Goal: Task Accomplishment & Management: Manage account settings

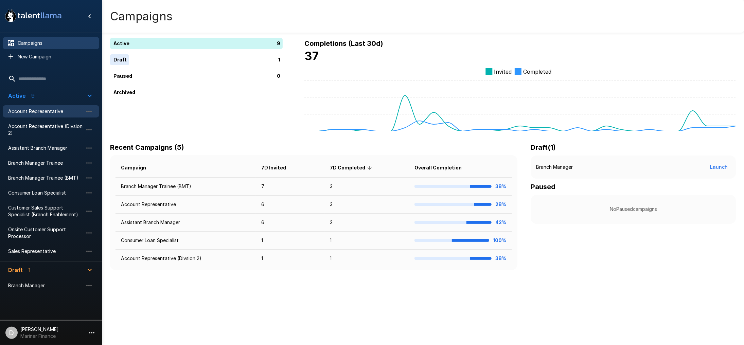
click at [48, 112] on span "Account Representative" at bounding box center [45, 111] width 75 height 7
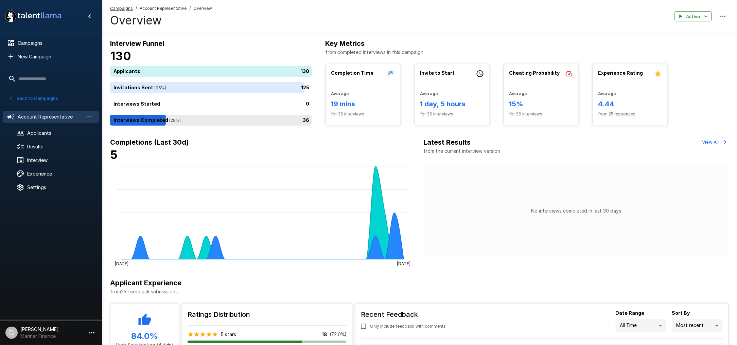
click at [229, 115] on div "36" at bounding box center [212, 120] width 204 height 11
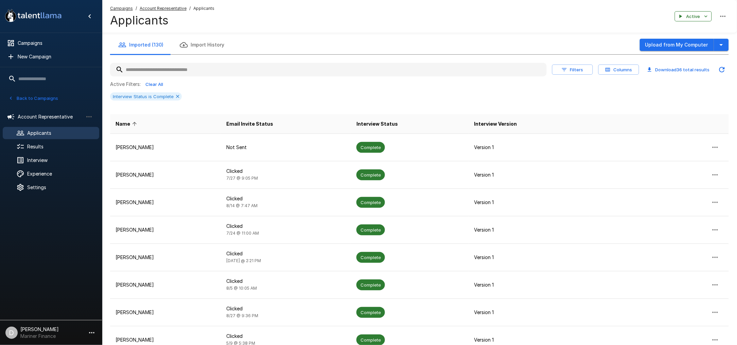
click at [610, 67] on icon "button" at bounding box center [608, 70] width 6 height 6
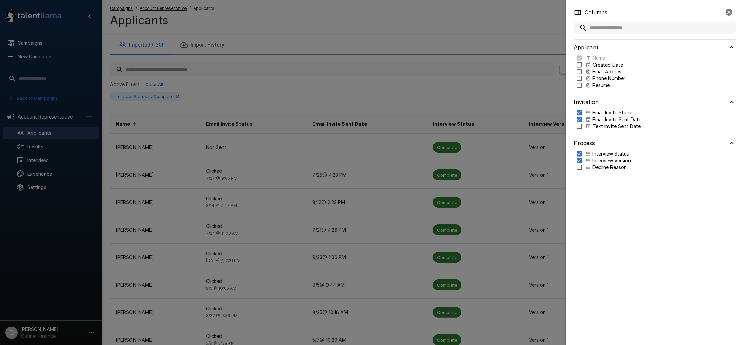
click at [537, 76] on div at bounding box center [372, 172] width 744 height 345
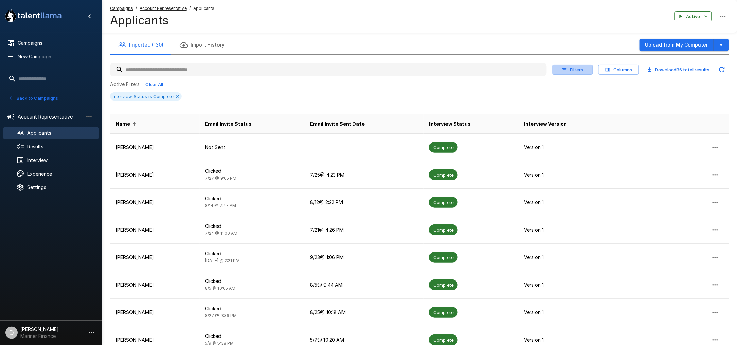
click at [568, 71] on button "Filters" at bounding box center [572, 70] width 41 height 11
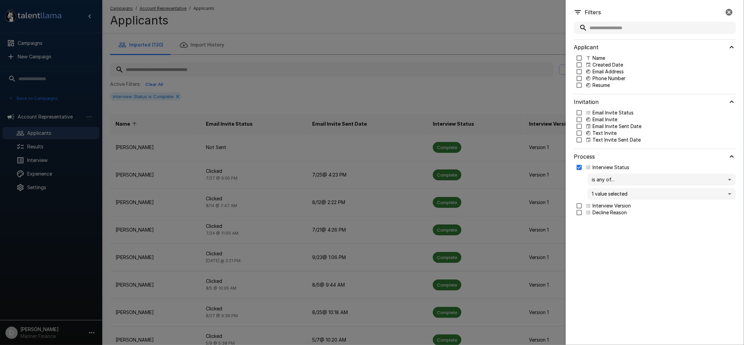
click at [642, 178] on body ".st0{fill:#FFFFFF;} .st1{fill:#76a4ed;} Campaigns New Campaign Active 9 Account…" at bounding box center [375, 172] width 751 height 345
click at [642, 178] on div at bounding box center [372, 172] width 744 height 345
click at [640, 193] on body ".st0{fill:#FFFFFF;} .st1{fill:#76a4ed;} Campaigns New Campaign Active 9 Account…" at bounding box center [375, 172] width 751 height 345
click at [640, 193] on div at bounding box center [372, 172] width 744 height 345
click at [443, 86] on div at bounding box center [372, 172] width 744 height 345
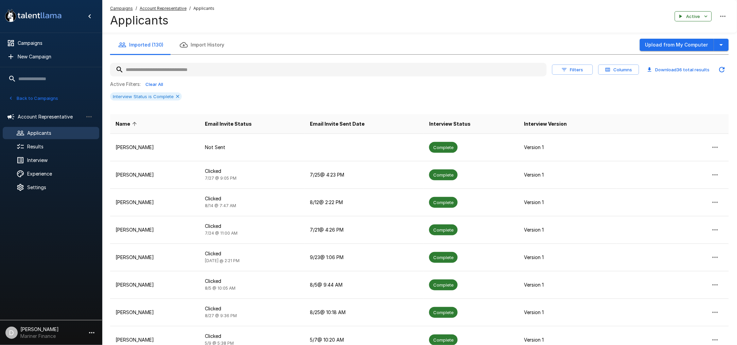
click at [557, 68] on button "Filters" at bounding box center [572, 70] width 41 height 11
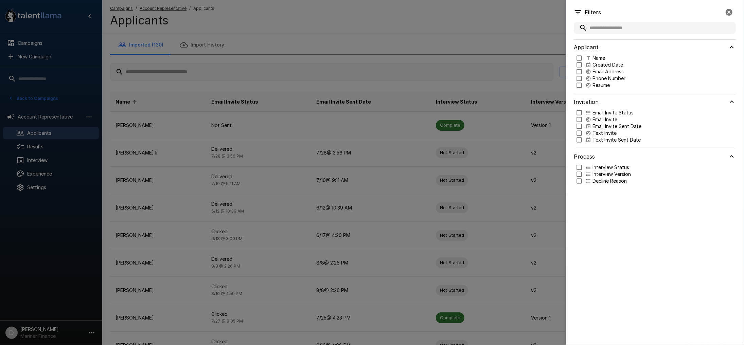
click at [357, 45] on div at bounding box center [372, 172] width 744 height 345
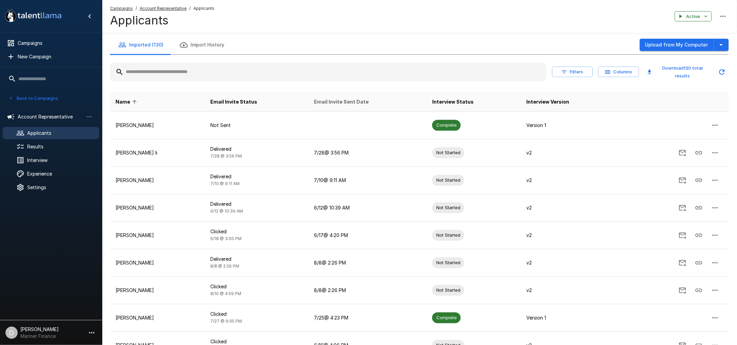
click at [339, 99] on span "Email Invite Sent Date" at bounding box center [341, 102] width 55 height 8
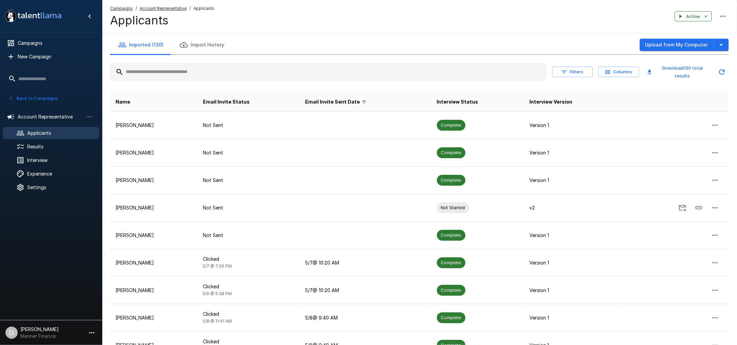
click at [339, 99] on span "Email Invite Sent Date" at bounding box center [337, 102] width 64 height 8
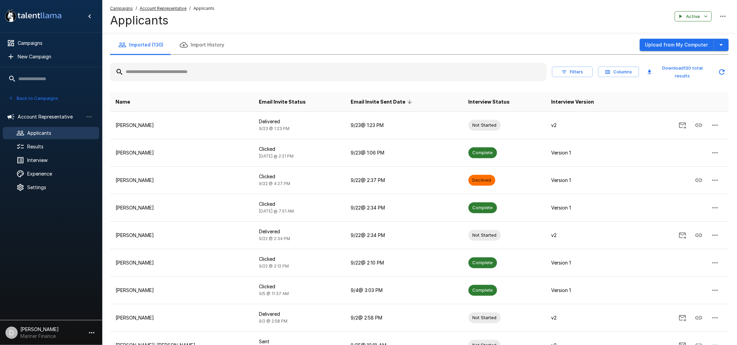
click at [616, 70] on button "Columns" at bounding box center [618, 72] width 41 height 11
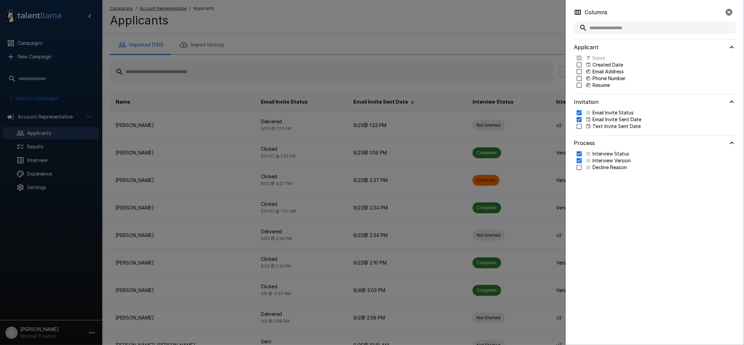
click at [535, 66] on div at bounding box center [372, 172] width 744 height 345
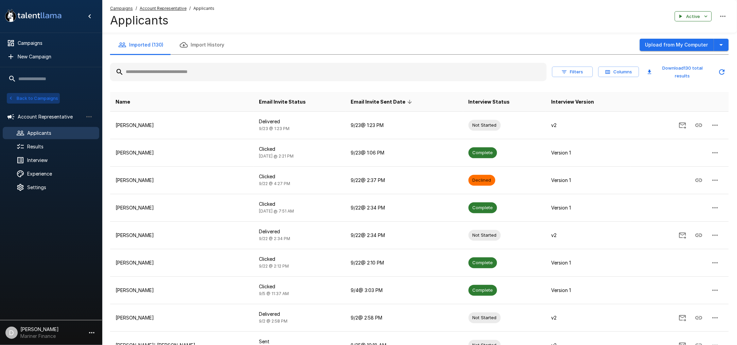
click at [36, 94] on button "Back to Campaigns" at bounding box center [33, 98] width 53 height 11
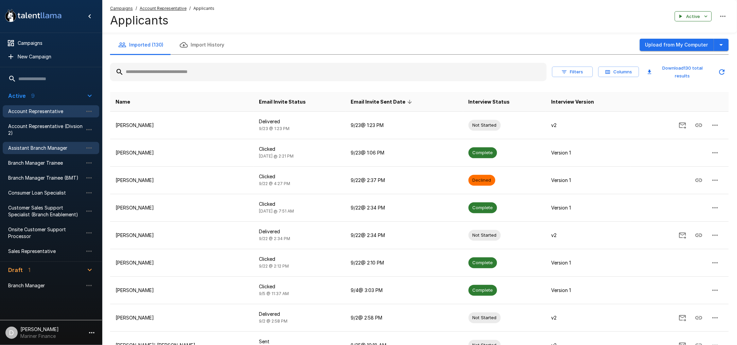
click at [45, 142] on div "Assistant Branch Manager" at bounding box center [51, 148] width 96 height 12
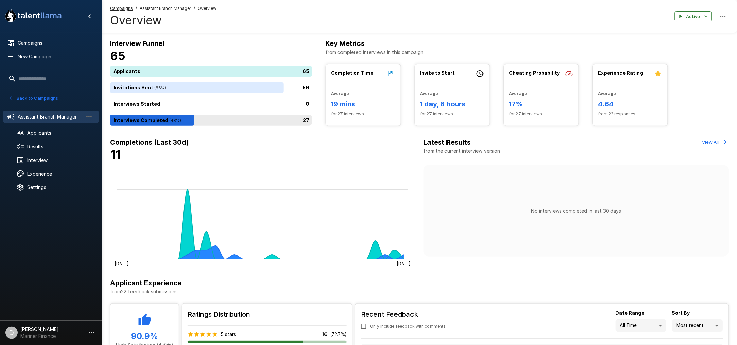
click at [217, 122] on div "27" at bounding box center [212, 120] width 204 height 11
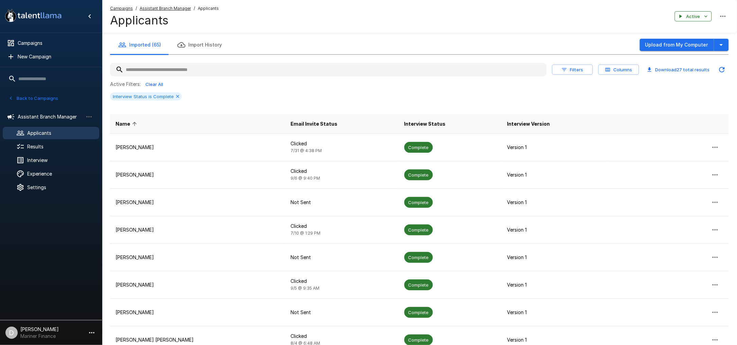
click at [615, 71] on button "Columns" at bounding box center [618, 70] width 41 height 11
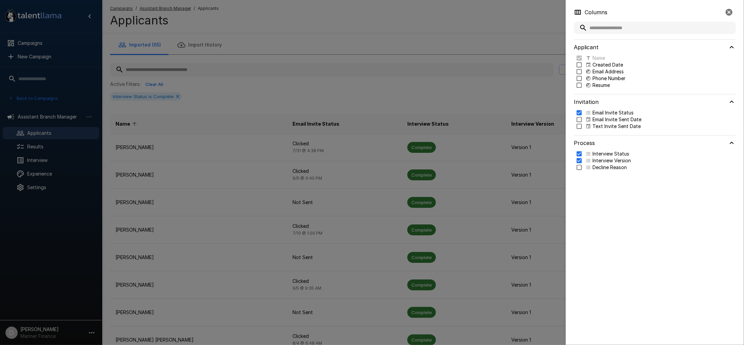
click at [615, 70] on p "Email Address" at bounding box center [607, 71] width 31 height 7
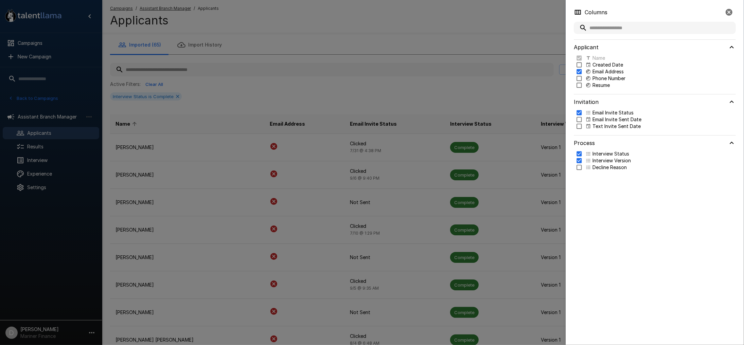
click at [606, 66] on p "Created Date" at bounding box center [607, 64] width 31 height 7
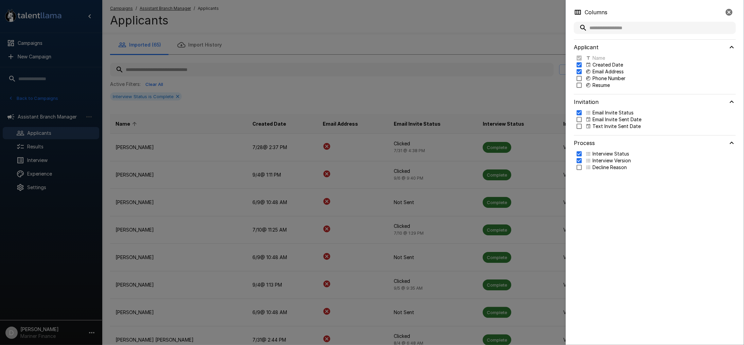
click at [605, 65] on p "Created Date" at bounding box center [607, 64] width 31 height 7
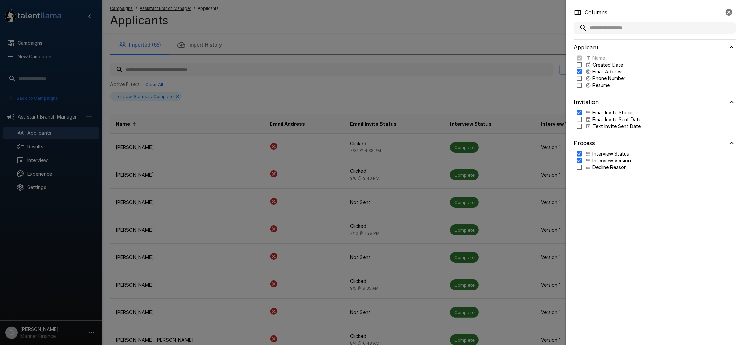
click at [599, 118] on p "Email Invite Sent Date" at bounding box center [616, 119] width 49 height 7
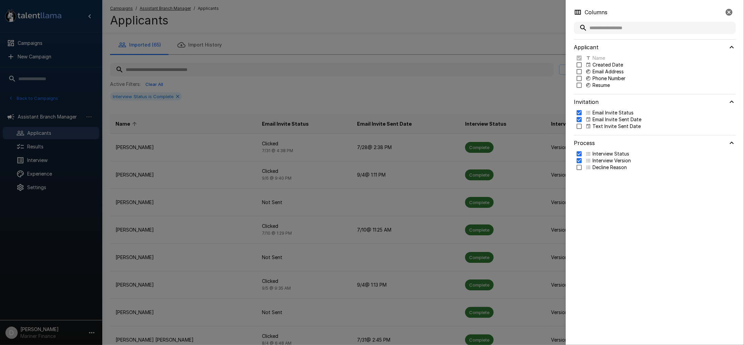
click at [452, 89] on div at bounding box center [372, 172] width 744 height 345
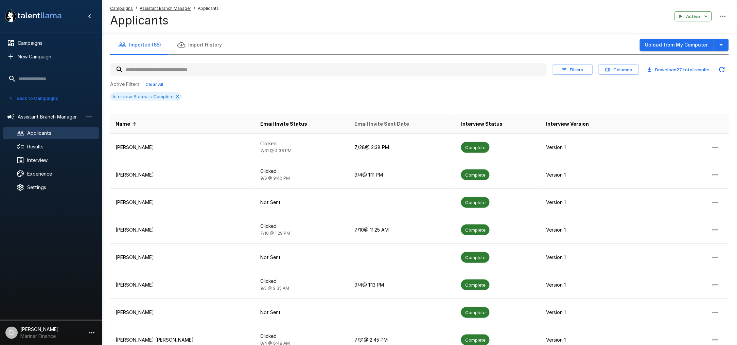
click at [373, 124] on span "Email Invite Sent Date" at bounding box center [381, 124] width 55 height 8
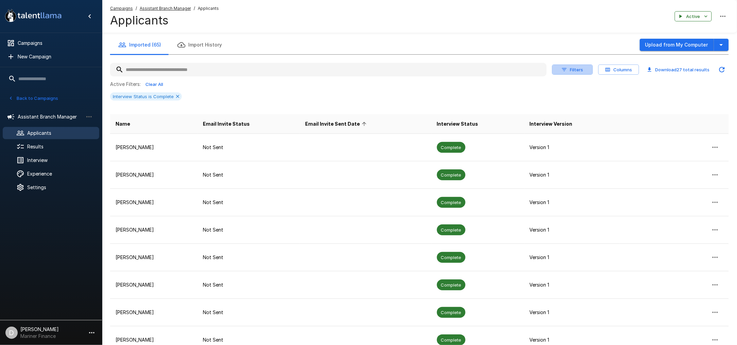
click at [561, 68] on icon "button" at bounding box center [564, 70] width 6 height 6
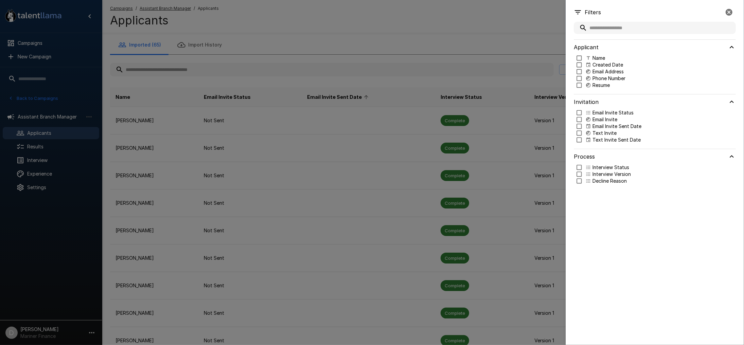
click at [374, 76] on div at bounding box center [372, 172] width 744 height 345
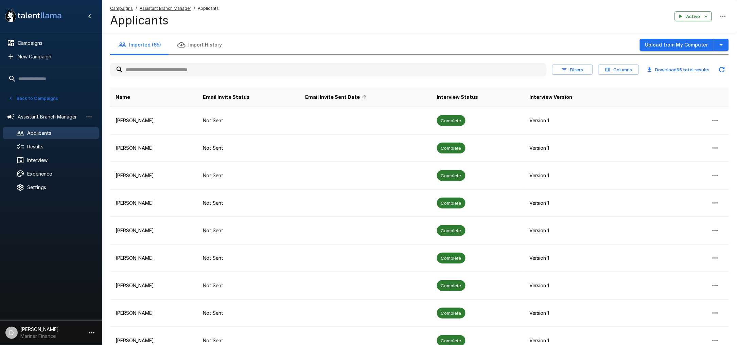
click at [346, 92] on th "Email Invite Sent Date" at bounding box center [366, 97] width 132 height 20
click at [345, 97] on span "Email Invite Sent Date" at bounding box center [337, 97] width 64 height 8
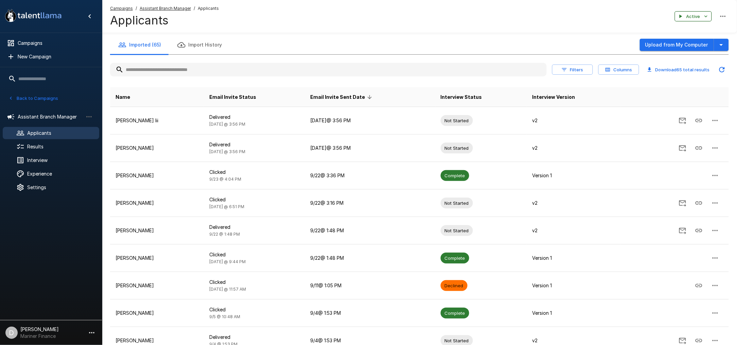
click at [695, 18] on button "Active" at bounding box center [693, 16] width 37 height 11
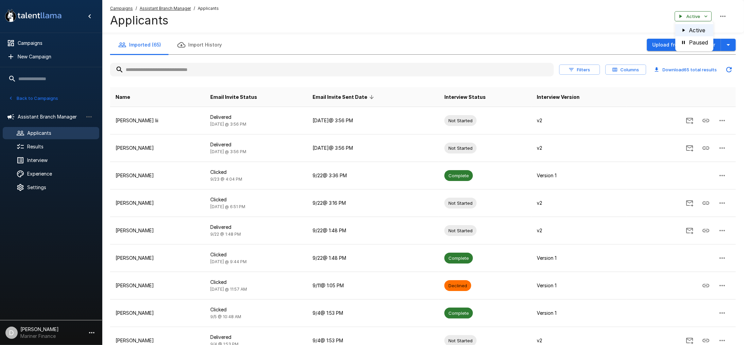
click at [596, 20] on div at bounding box center [372, 172] width 744 height 345
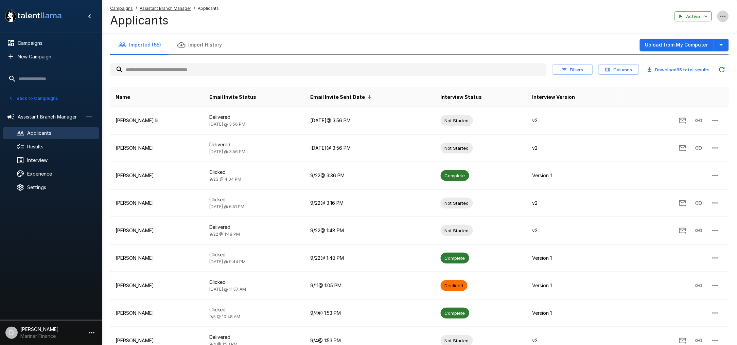
click at [724, 16] on icon "button" at bounding box center [723, 16] width 8 height 8
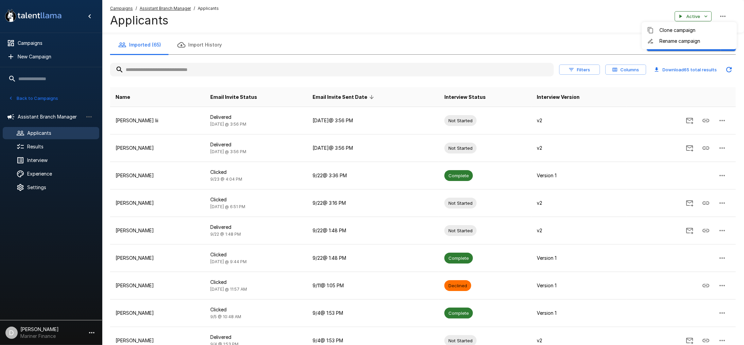
click at [499, 21] on div at bounding box center [372, 172] width 744 height 345
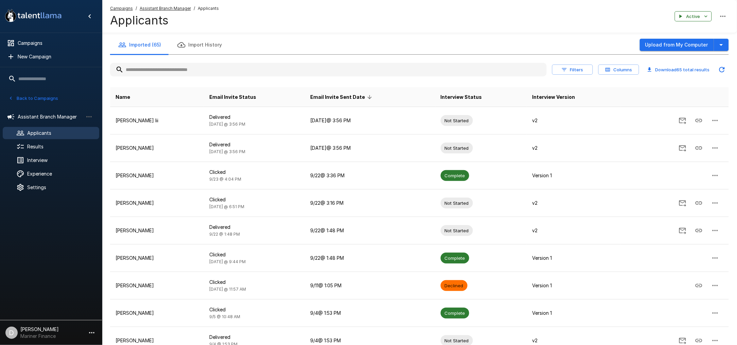
click at [32, 97] on button "Back to Campaigns" at bounding box center [33, 98] width 53 height 11
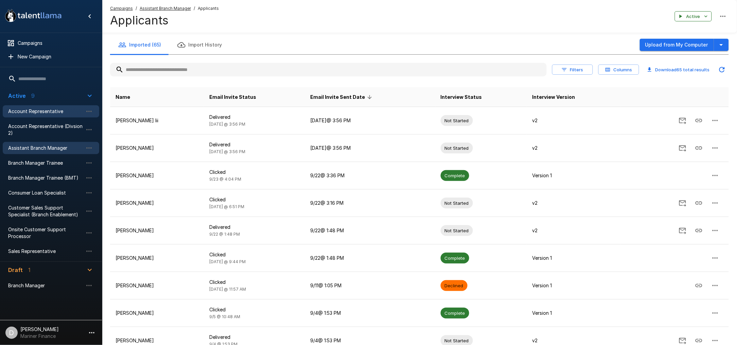
click at [37, 108] on span "Account Representative" at bounding box center [45, 111] width 75 height 7
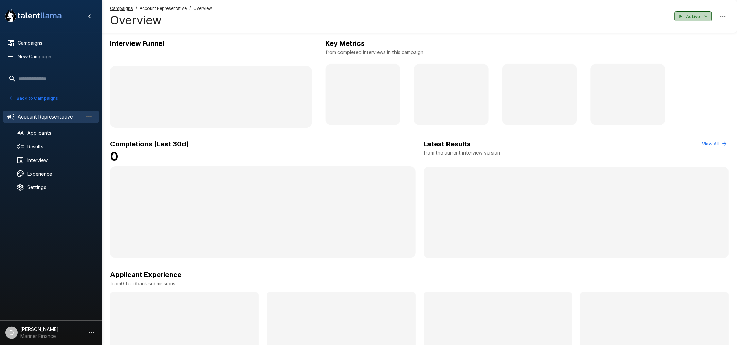
click at [705, 16] on icon "button" at bounding box center [705, 16] width 3 height 2
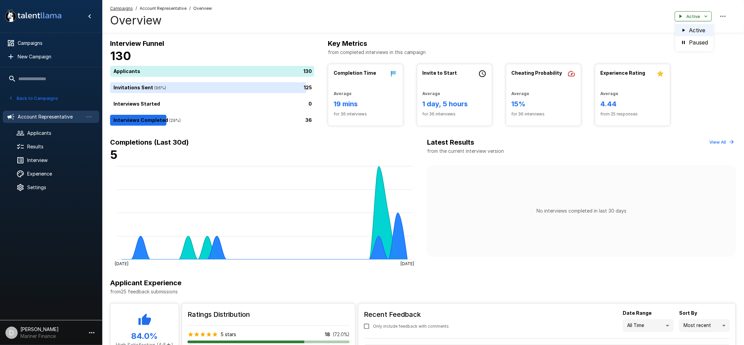
click at [598, 16] on div at bounding box center [372, 172] width 744 height 345
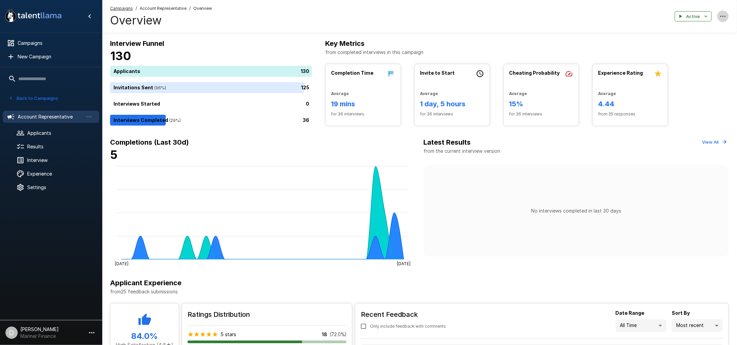
click at [722, 16] on icon "button" at bounding box center [723, 16] width 8 height 8
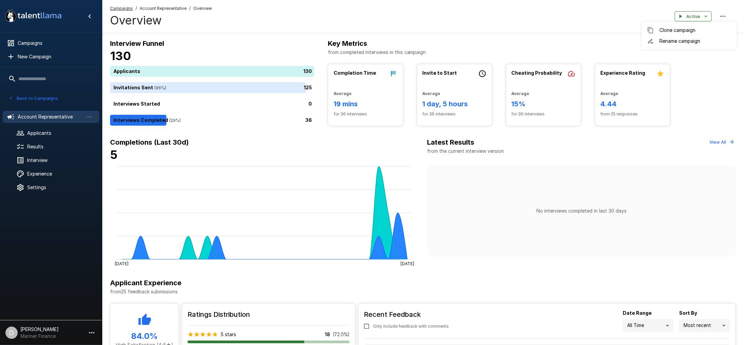
click at [722, 16] on div at bounding box center [372, 172] width 744 height 345
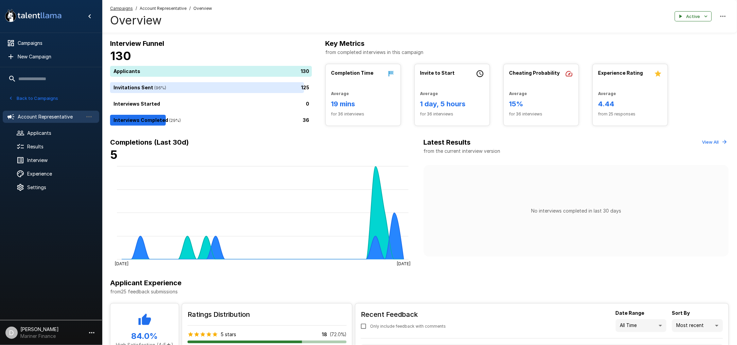
click at [491, 25] on div "Campaigns / Account Representative / Overview Overview Active" at bounding box center [419, 16] width 635 height 33
click at [49, 184] on span "Settings" at bounding box center [60, 187] width 67 height 7
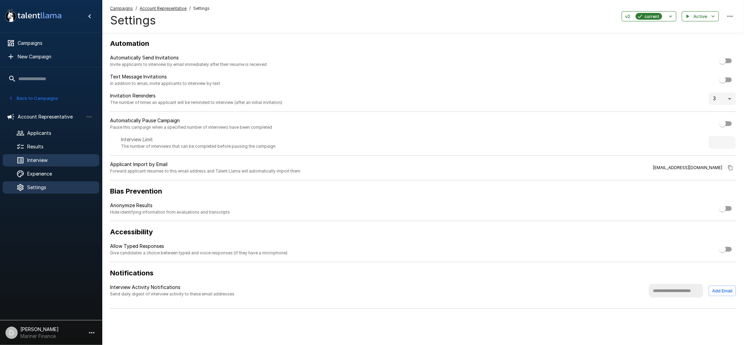
click at [43, 159] on span "Interview" at bounding box center [60, 160] width 67 height 7
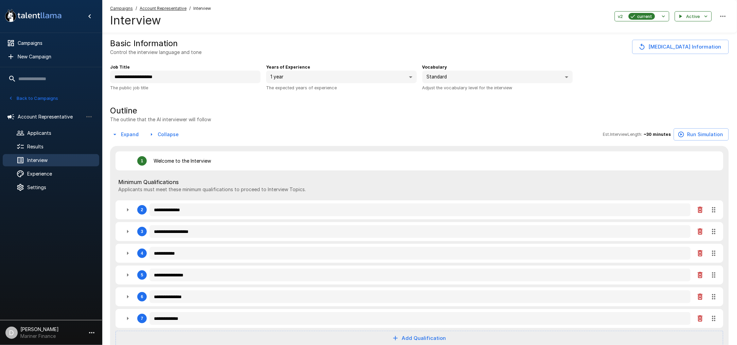
type textarea "*"
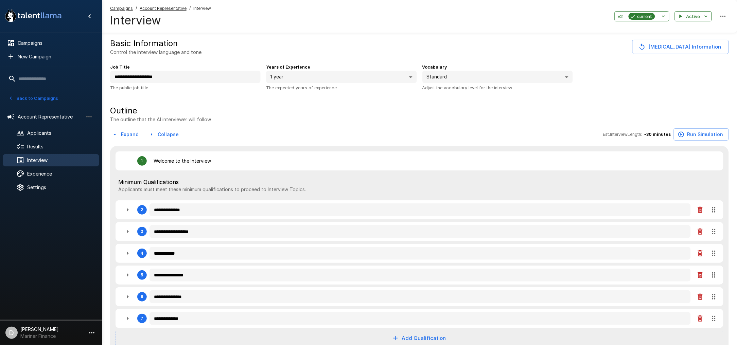
type textarea "*"
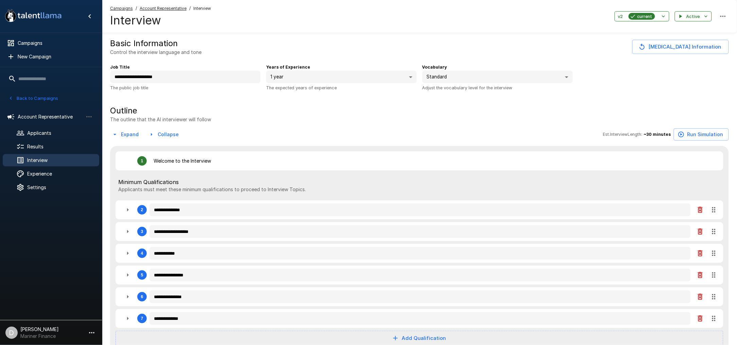
type textarea "*"
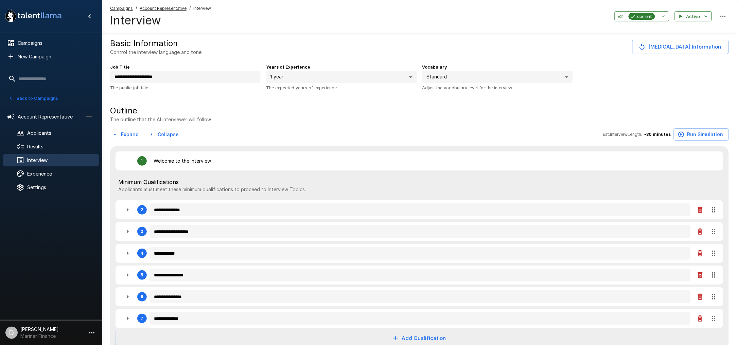
type textarea "*"
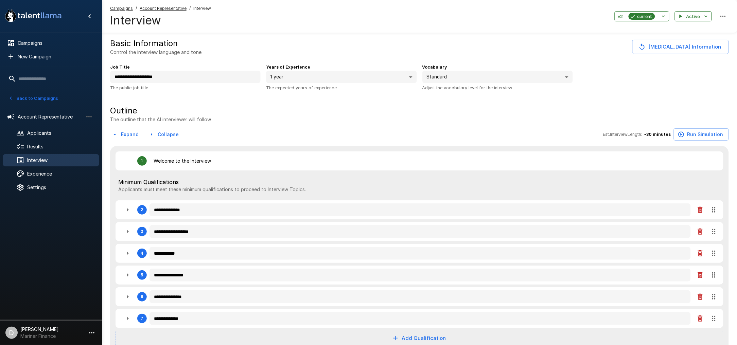
type textarea "*"
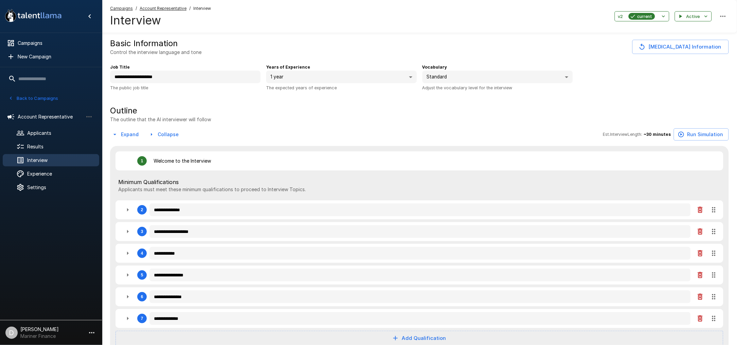
type textarea "*"
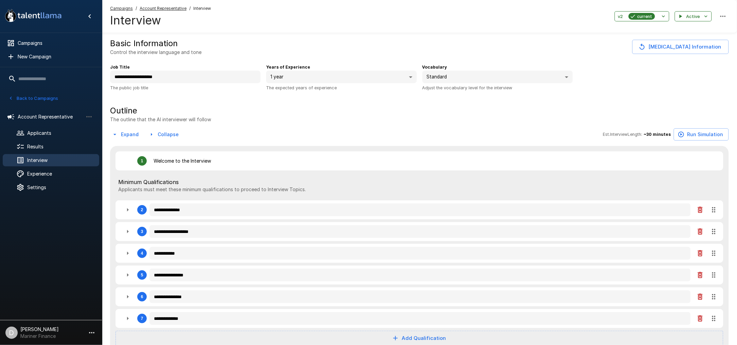
type textarea "*"
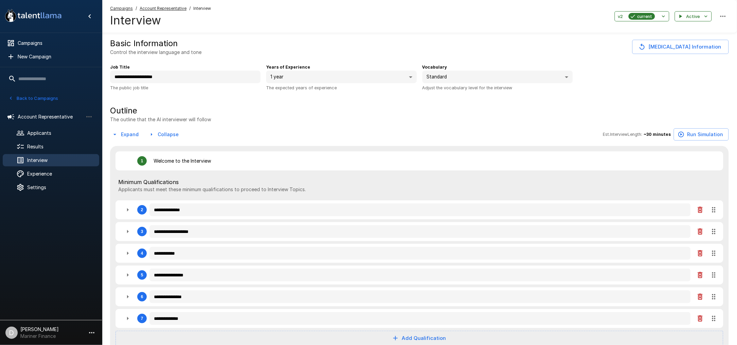
type textarea "*"
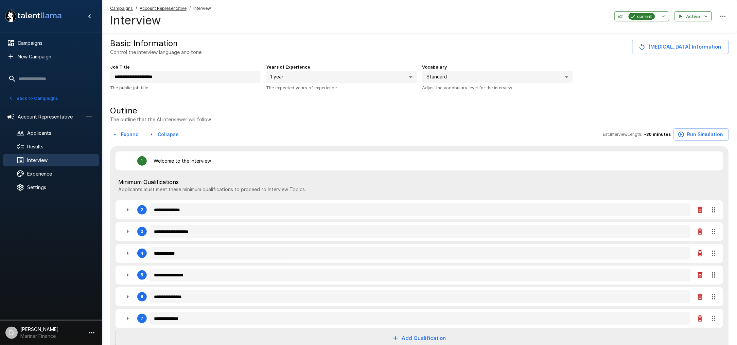
type textarea "*"
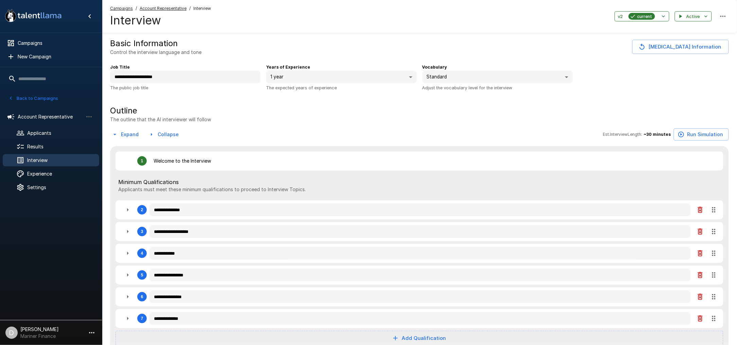
type textarea "*"
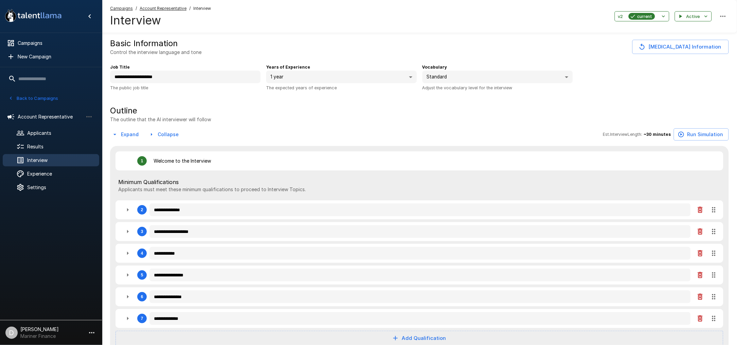
type textarea "*"
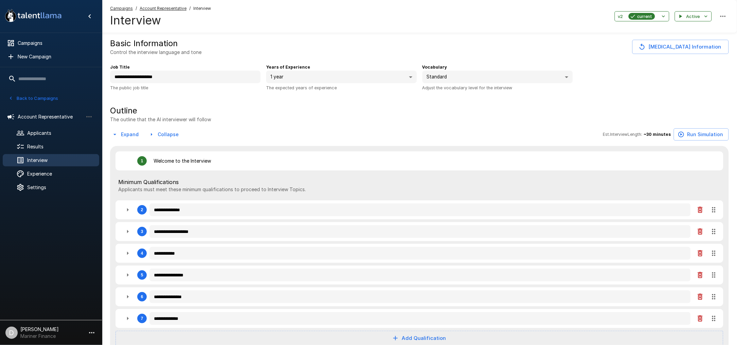
type textarea "*"
click at [664, 15] on icon "button" at bounding box center [663, 16] width 6 height 6
type textarea "*"
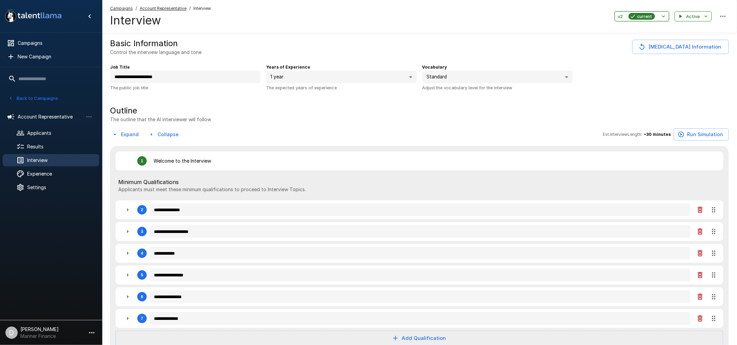
type textarea "*"
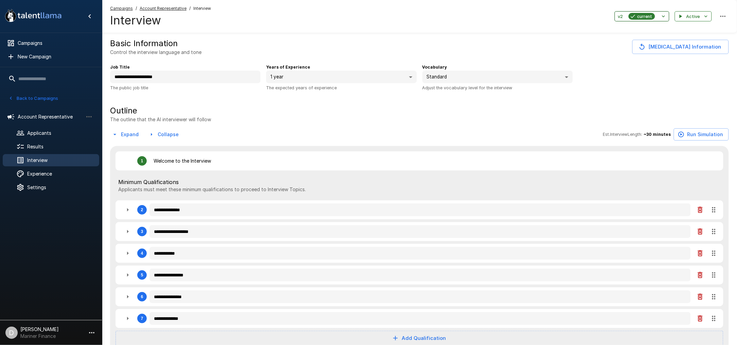
type textarea "*"
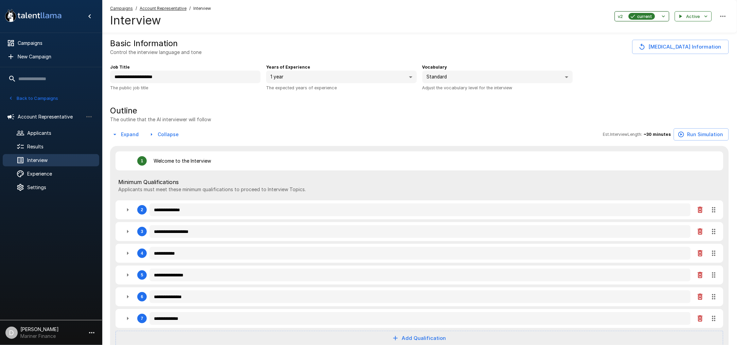
type textarea "*"
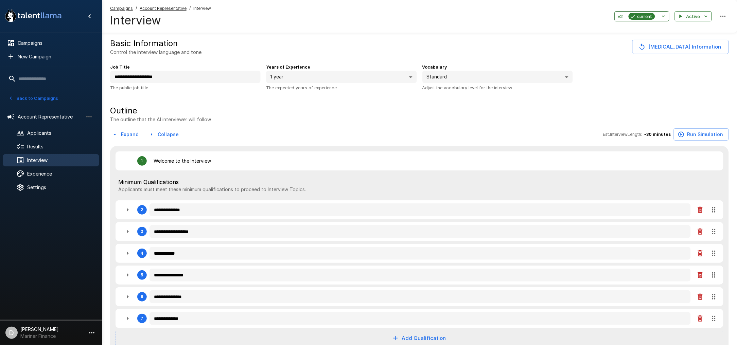
type textarea "*"
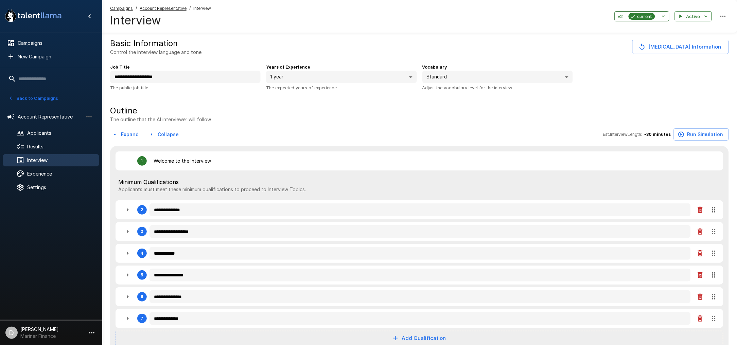
type textarea "*"
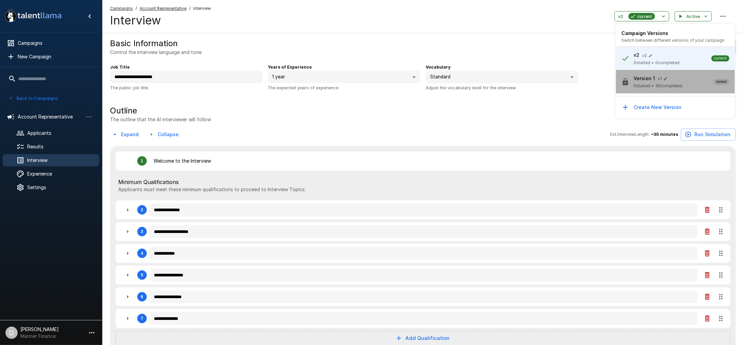
click at [647, 82] on p "Version 1" at bounding box center [643, 78] width 21 height 7
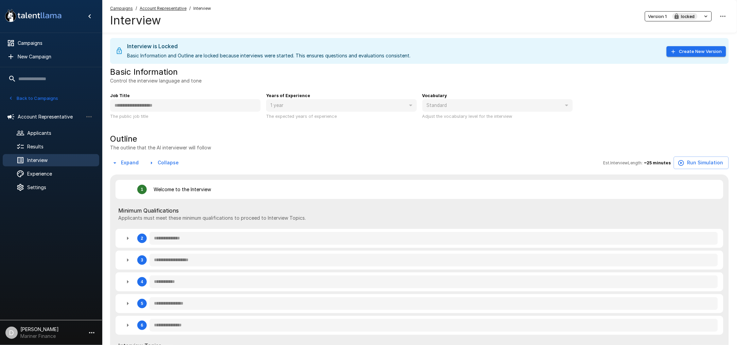
type textarea "*"
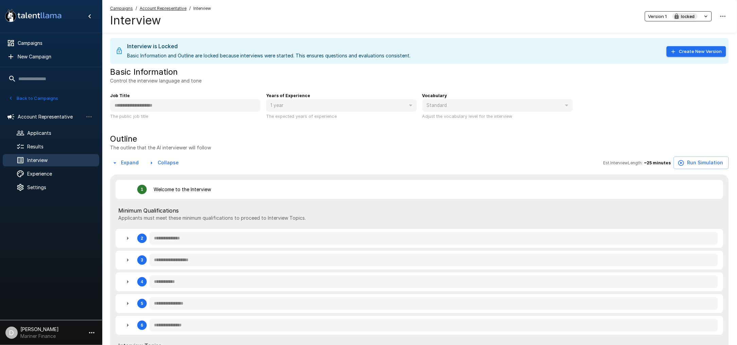
type textarea "*"
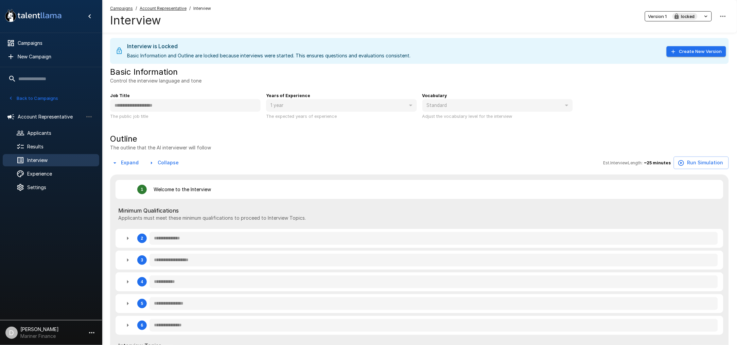
type textarea "*"
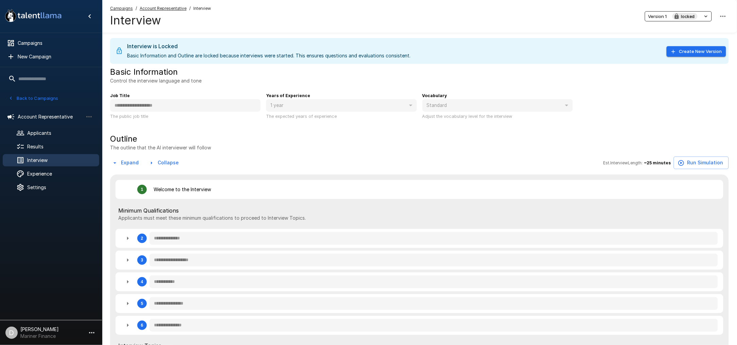
type textarea "*"
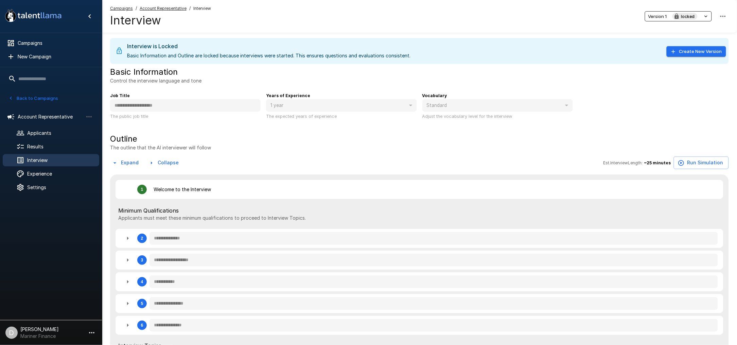
type textarea "*"
click at [702, 16] on button "Version 1 locked" at bounding box center [678, 16] width 67 height 11
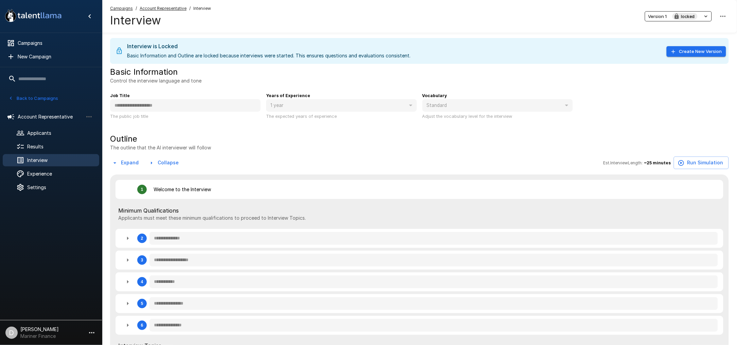
type textarea "*"
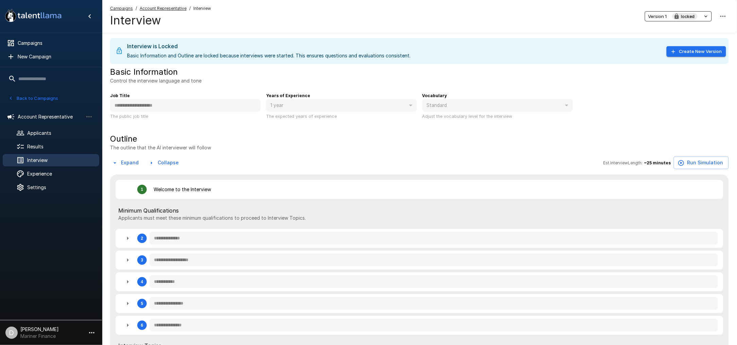
type textarea "*"
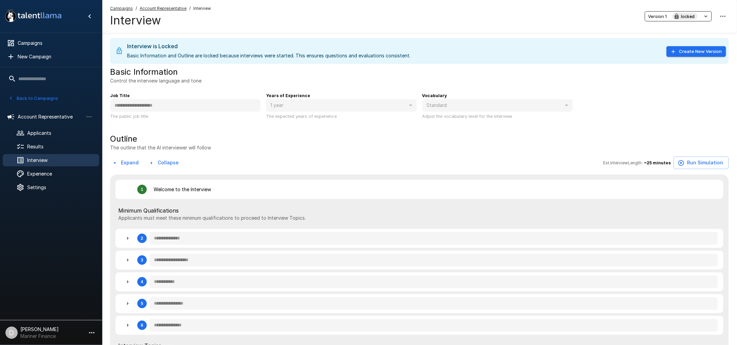
type textarea "*"
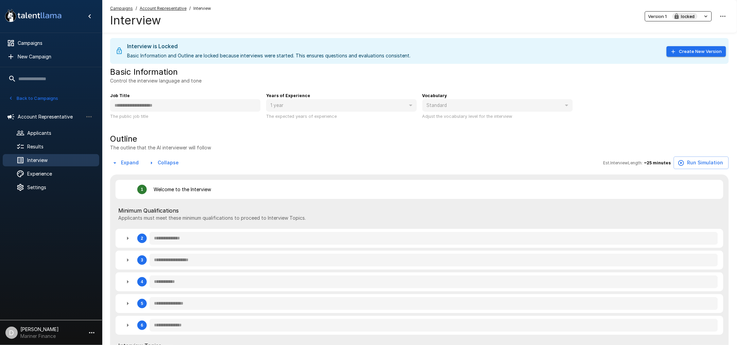
type textarea "*"
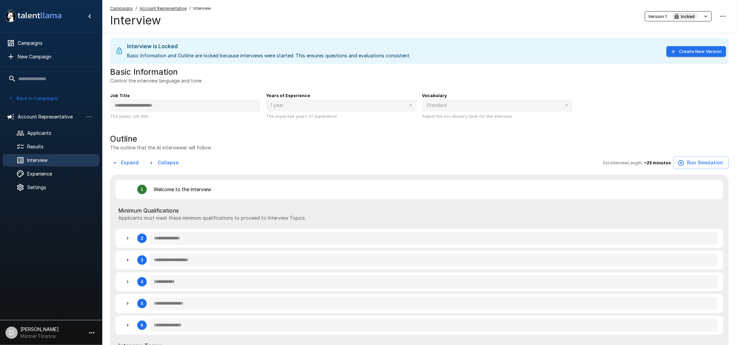
type textarea "*"
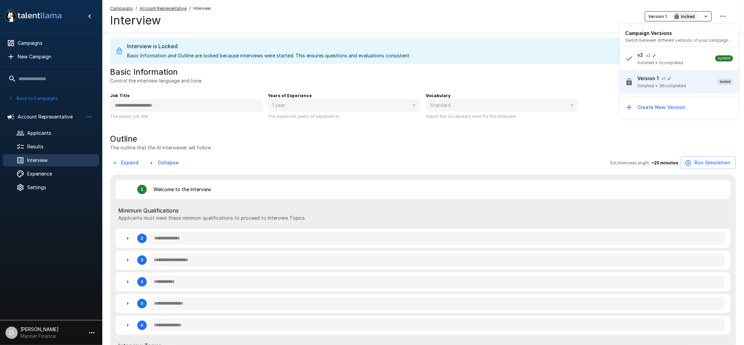
click at [653, 57] on icon "button" at bounding box center [654, 55] width 3 height 3
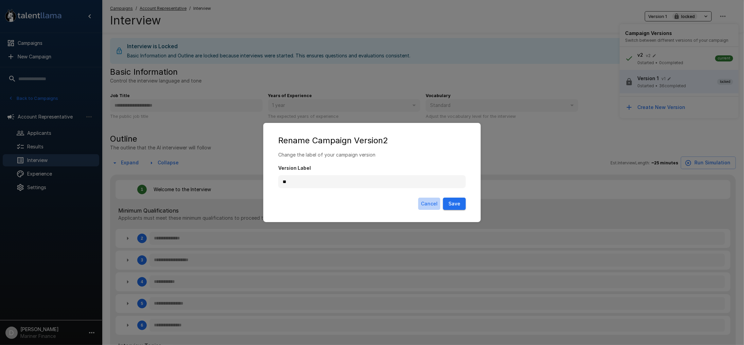
click at [426, 202] on button "Cancel" at bounding box center [429, 204] width 22 height 13
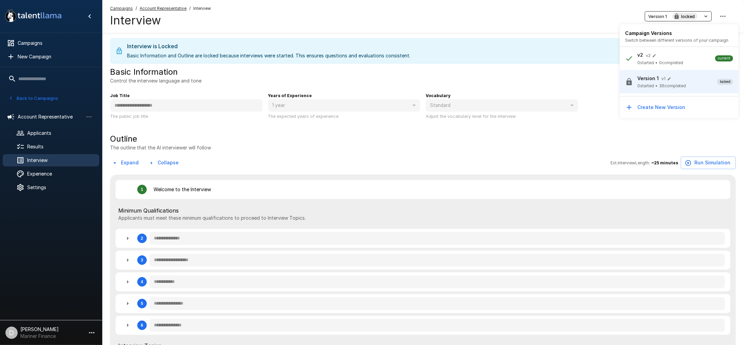
click at [722, 56] on span "current" at bounding box center [724, 58] width 18 height 6
type textarea "**********"
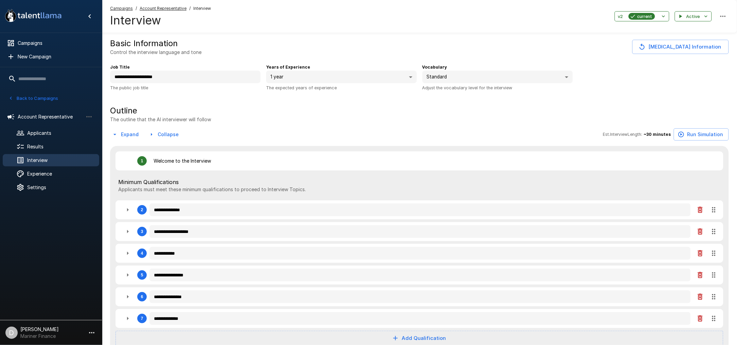
type textarea "*"
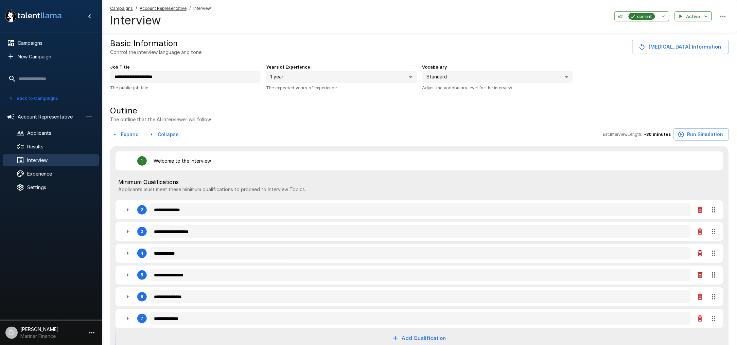
type textarea "*"
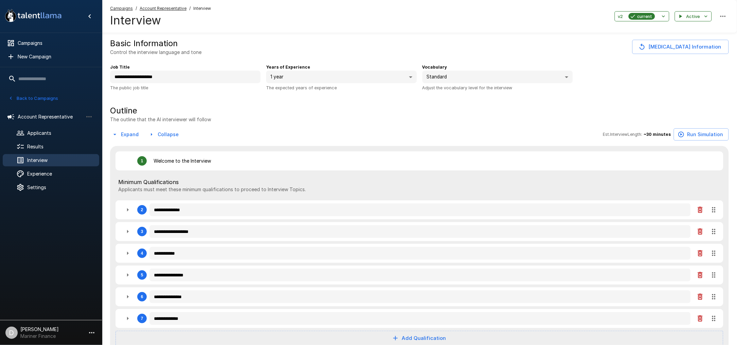
type textarea "*"
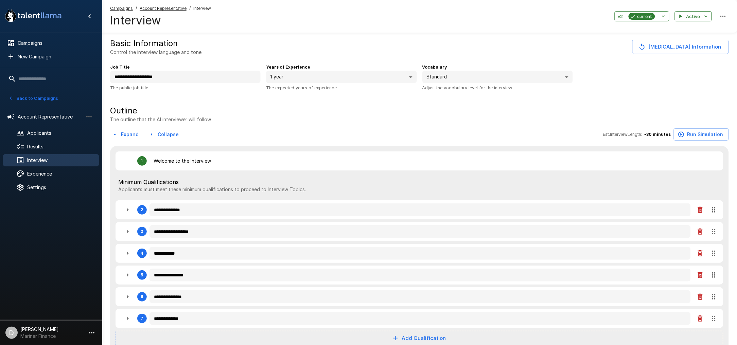
type textarea "*"
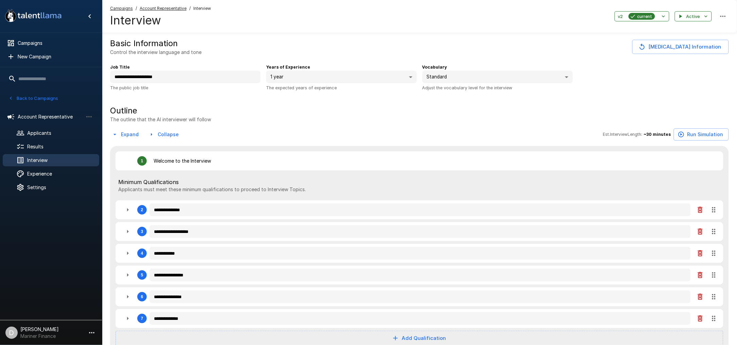
type textarea "*"
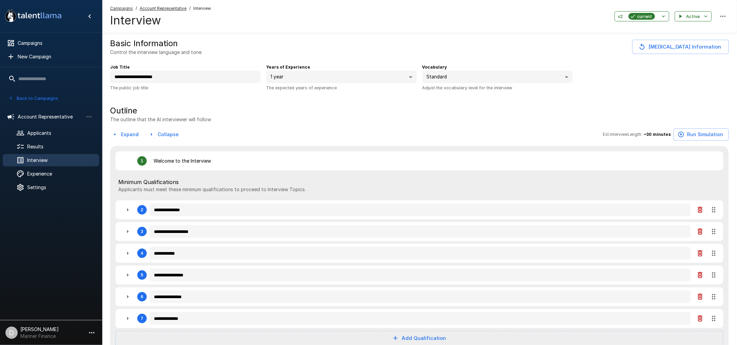
type textarea "*"
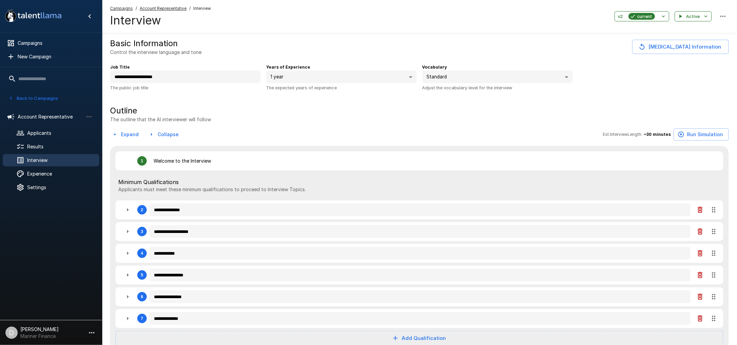
type textarea "*"
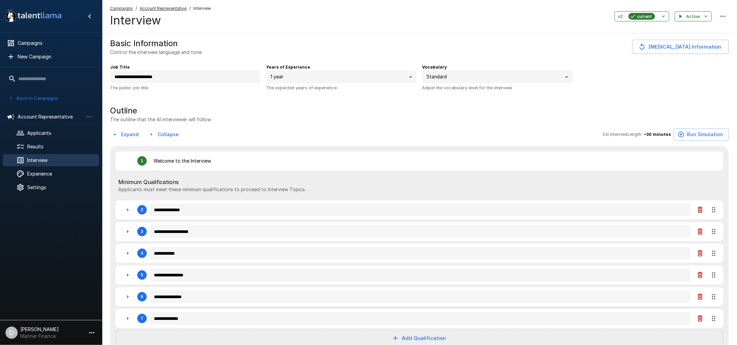
type textarea "*"
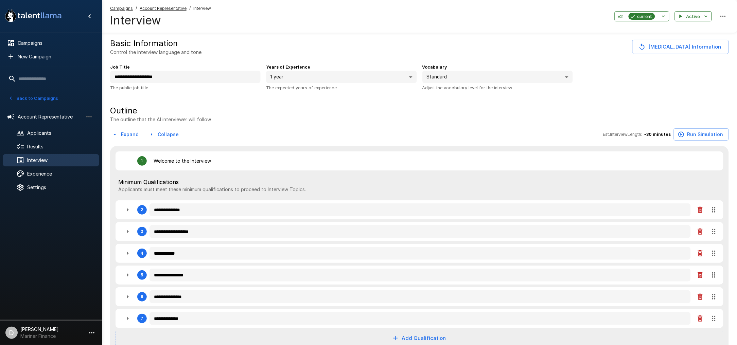
type textarea "*"
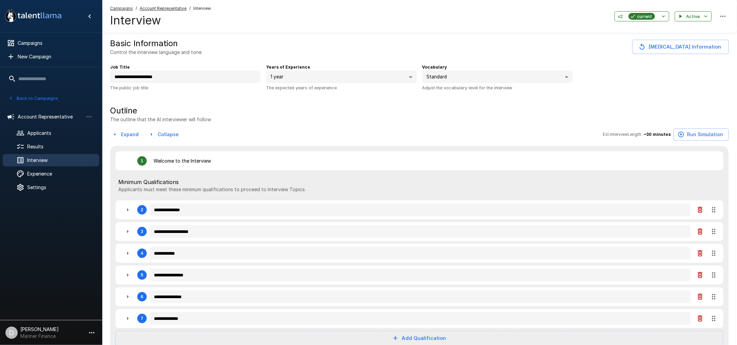
type textarea "*"
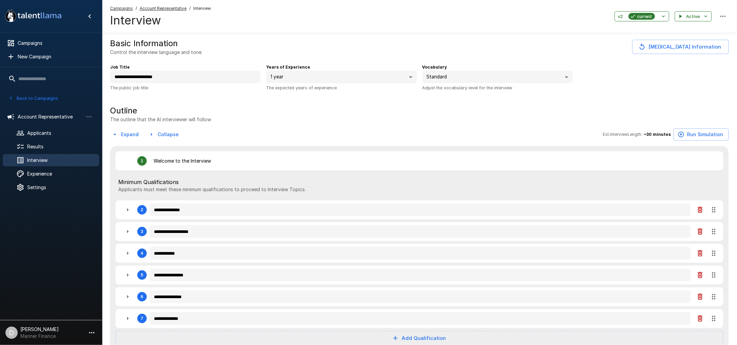
type textarea "*"
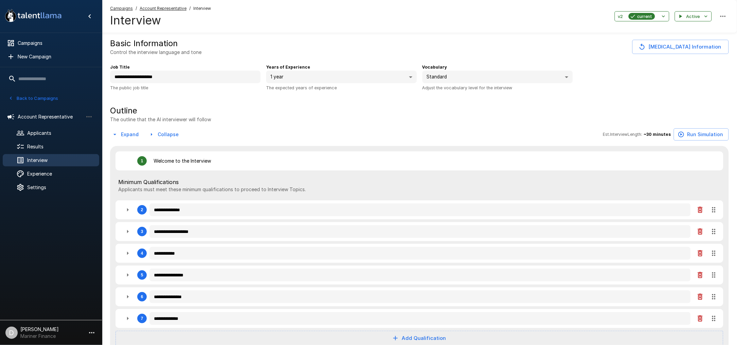
type textarea "*"
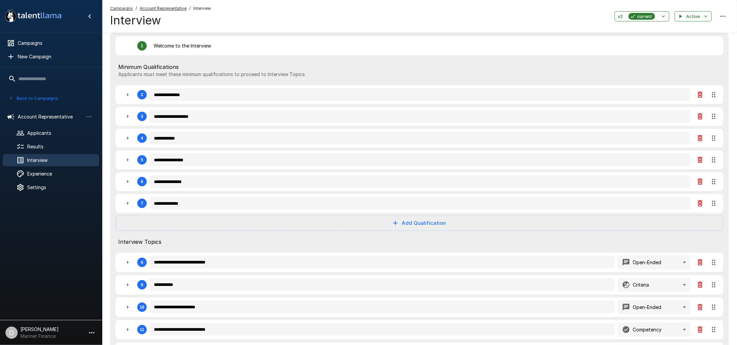
scroll to position [136, 0]
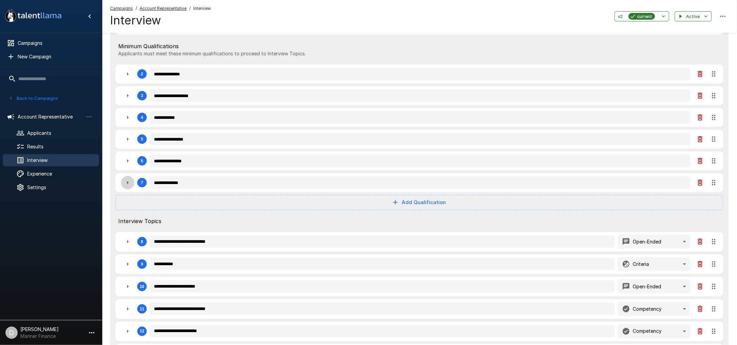
click at [128, 183] on icon "button" at bounding box center [128, 182] width 2 height 3
type textarea "*"
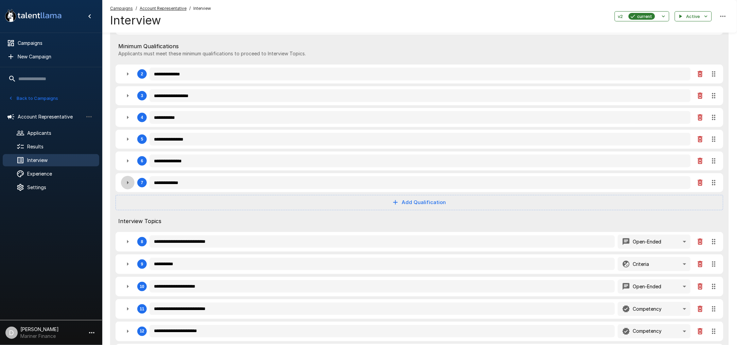
type textarea "*"
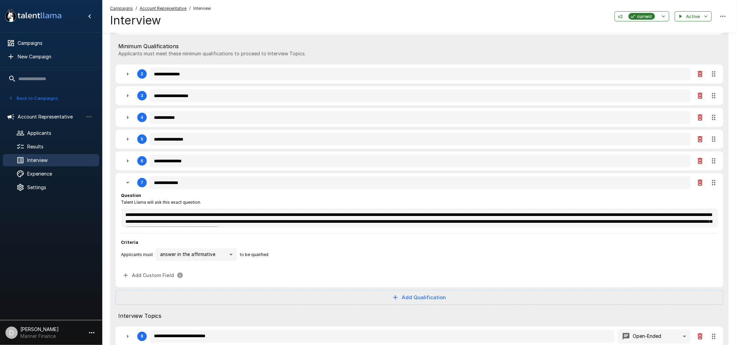
click at [128, 183] on icon "button" at bounding box center [127, 183] width 3 height 2
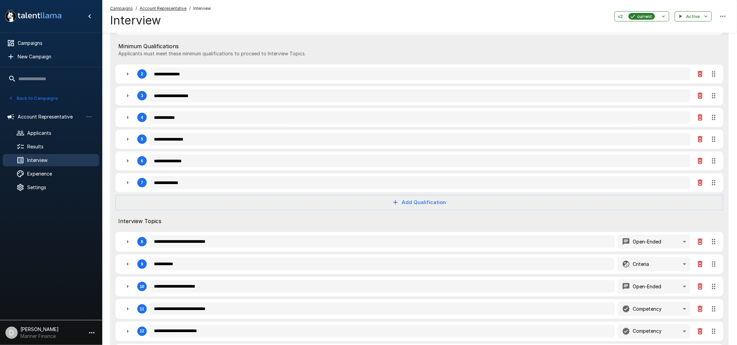
click at [345, 19] on div "Campaigns / Account Representative / Interview Interview v2 current Active" at bounding box center [419, 16] width 635 height 33
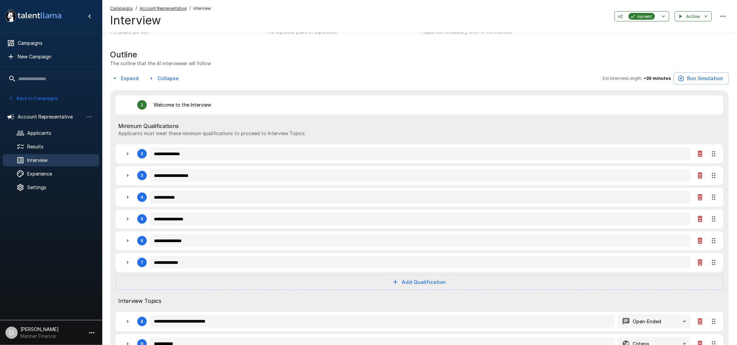
scroll to position [0, 0]
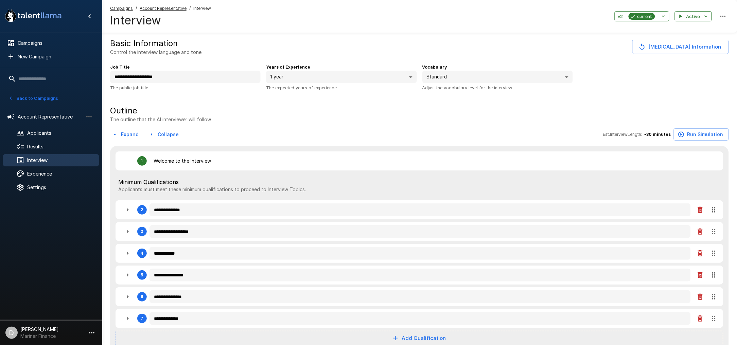
click at [42, 96] on button "Back to Campaigns" at bounding box center [33, 98] width 53 height 11
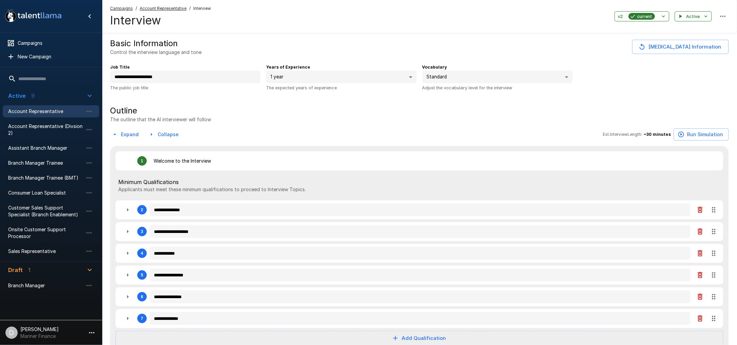
click at [89, 267] on icon "button" at bounding box center [90, 270] width 8 height 8
click at [242, 49] on div "Basic Information Control the interview language and tone [MEDICAL_DATA] Inform…" at bounding box center [419, 47] width 619 height 18
click at [173, 161] on p "Welcome to the Interview" at bounding box center [182, 161] width 57 height 7
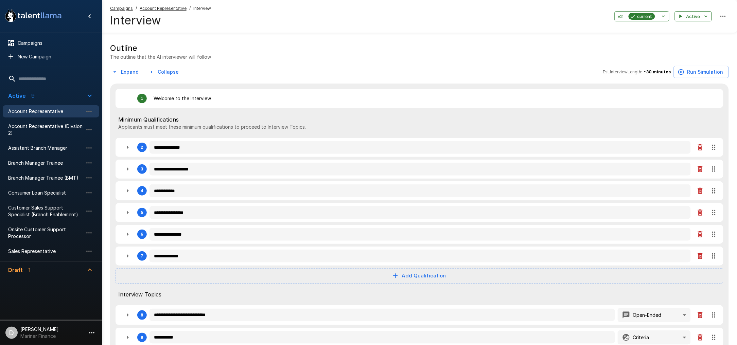
scroll to position [90, 0]
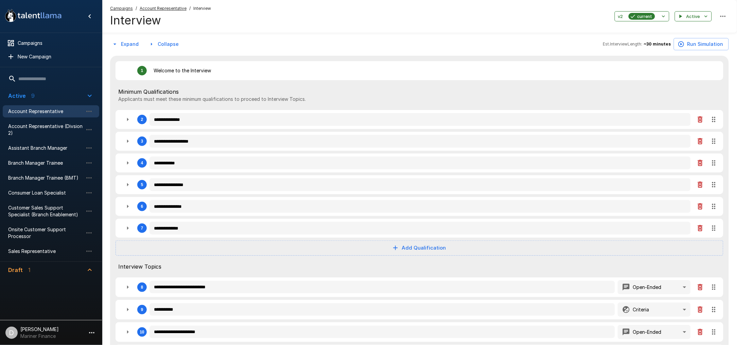
click at [126, 142] on icon "button" at bounding box center [128, 141] width 8 height 8
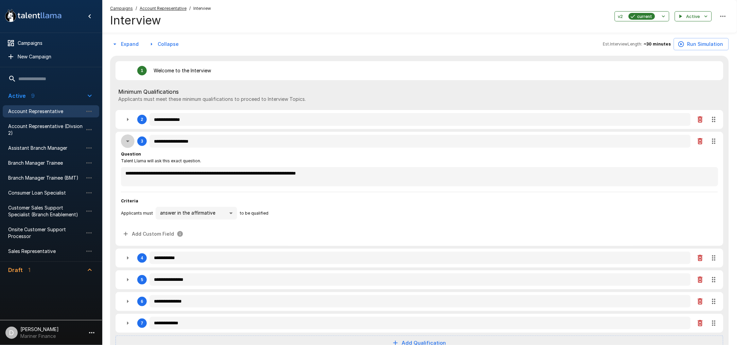
click at [126, 142] on icon "button" at bounding box center [128, 141] width 8 height 8
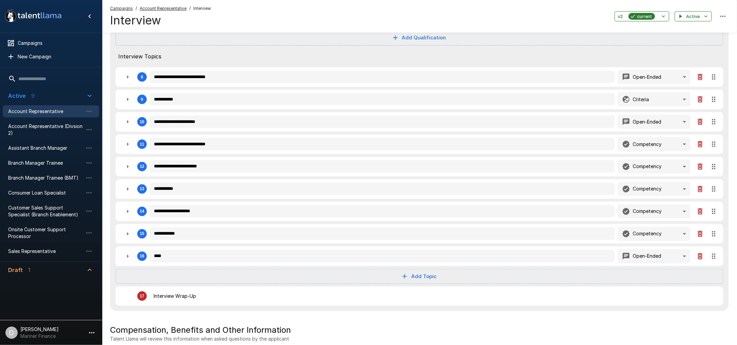
scroll to position [317, 0]
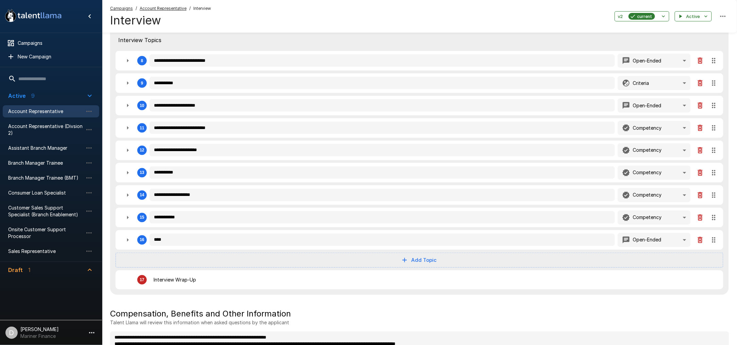
click at [129, 169] on icon "button" at bounding box center [128, 173] width 8 height 8
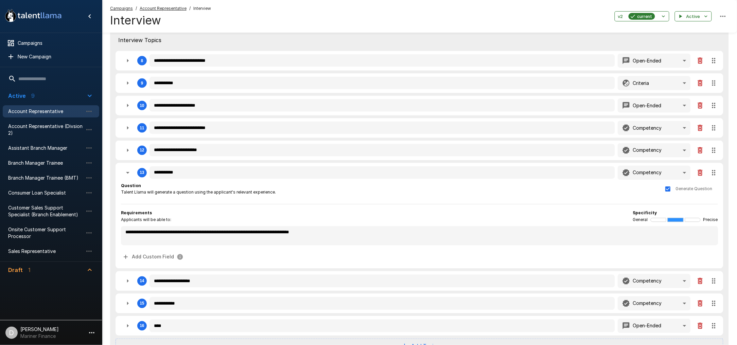
click at [129, 169] on icon "button" at bounding box center [128, 173] width 8 height 8
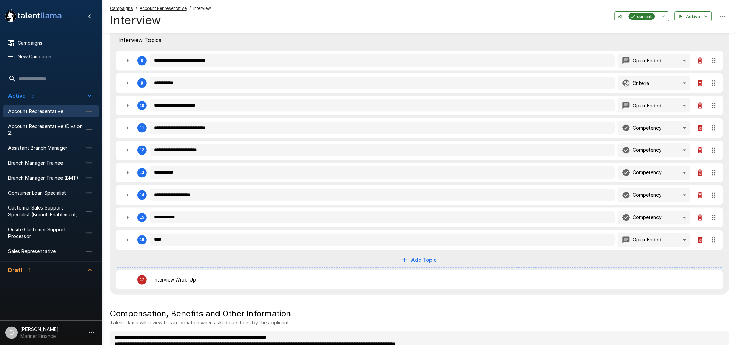
click at [124, 148] on icon "button" at bounding box center [128, 150] width 8 height 8
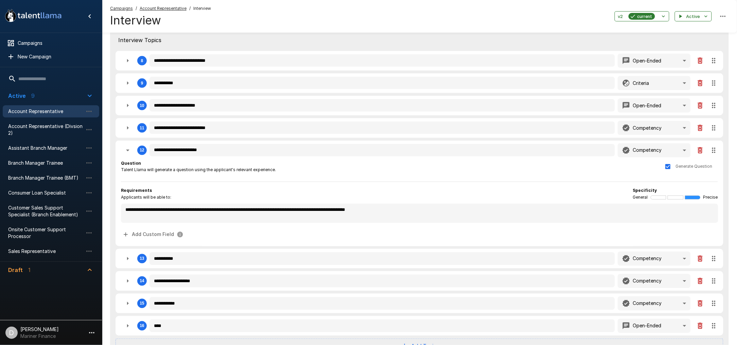
click at [129, 125] on icon "button" at bounding box center [128, 128] width 8 height 8
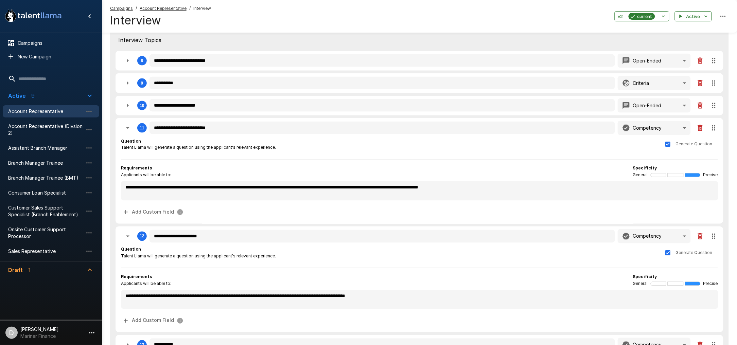
click at [127, 106] on icon "button" at bounding box center [128, 106] width 8 height 8
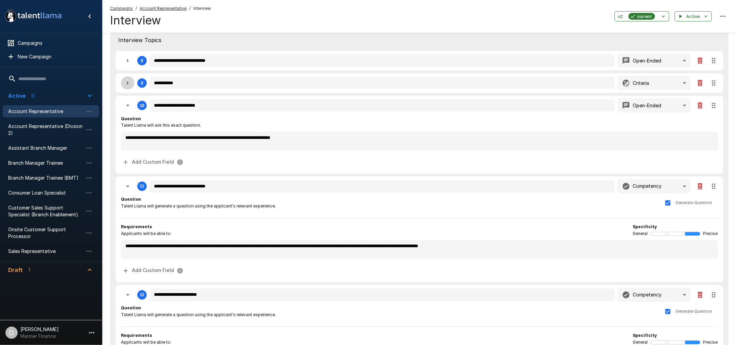
click at [129, 84] on icon "button" at bounding box center [128, 83] width 8 height 8
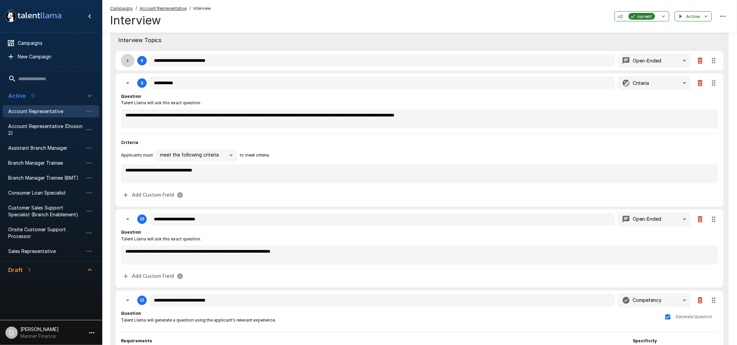
click at [128, 64] on icon "button" at bounding box center [128, 61] width 8 height 8
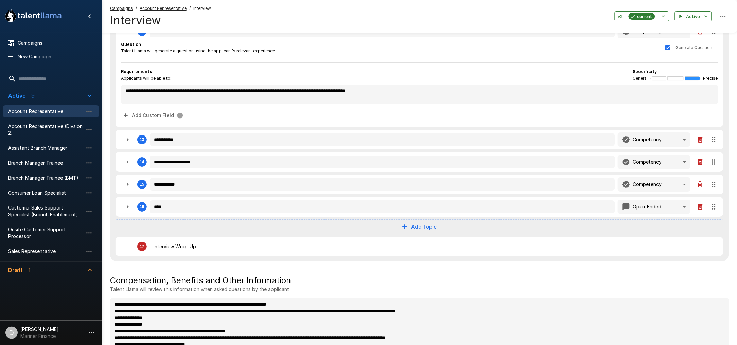
scroll to position [770, 0]
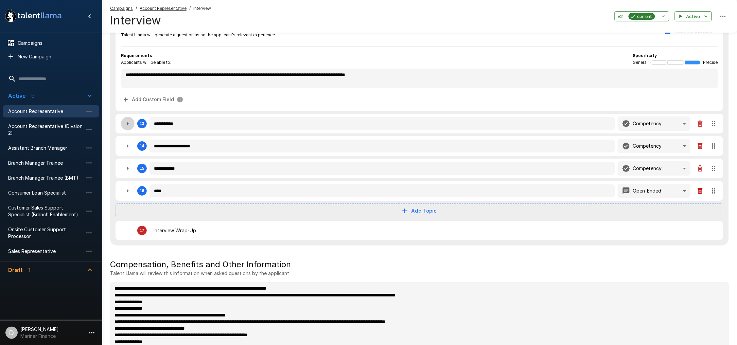
click at [124, 121] on icon "button" at bounding box center [128, 124] width 8 height 8
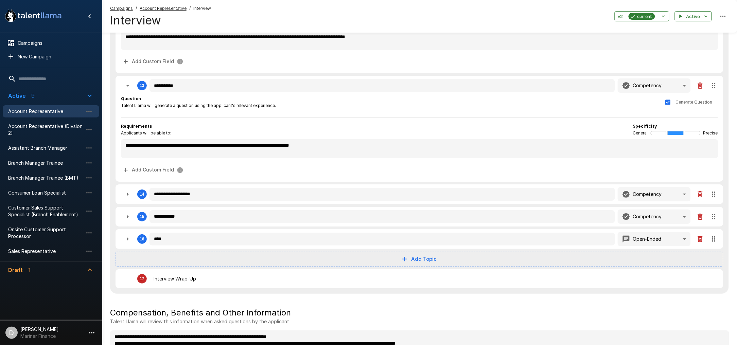
scroll to position [860, 0]
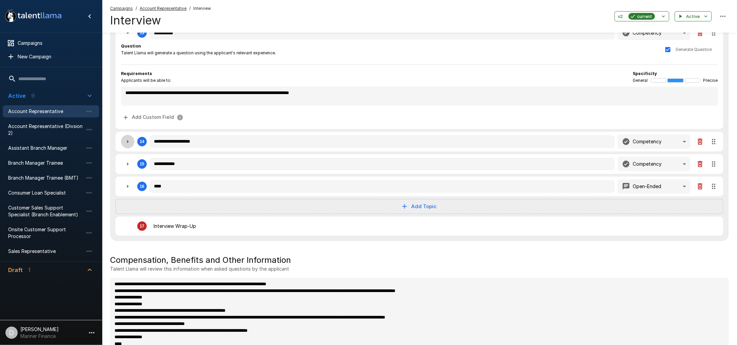
click at [128, 135] on button "button" at bounding box center [128, 142] width 14 height 14
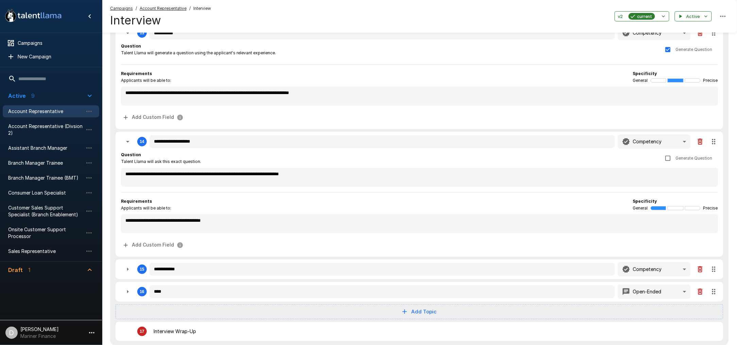
click at [123, 267] on button "button" at bounding box center [128, 270] width 14 height 14
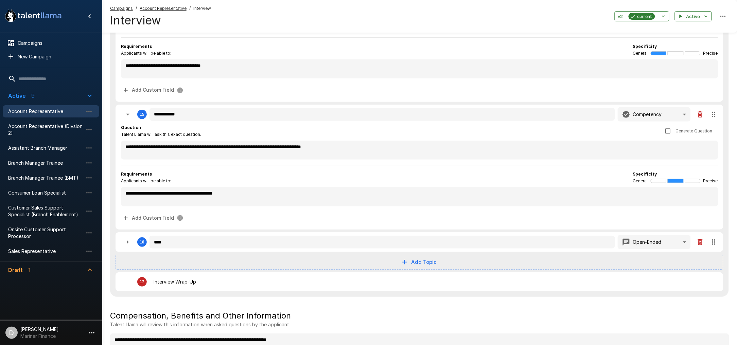
scroll to position [1041, 0]
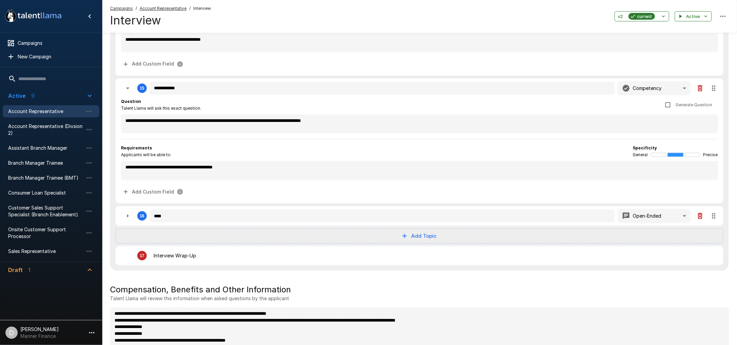
click at [128, 212] on icon "button" at bounding box center [128, 216] width 8 height 8
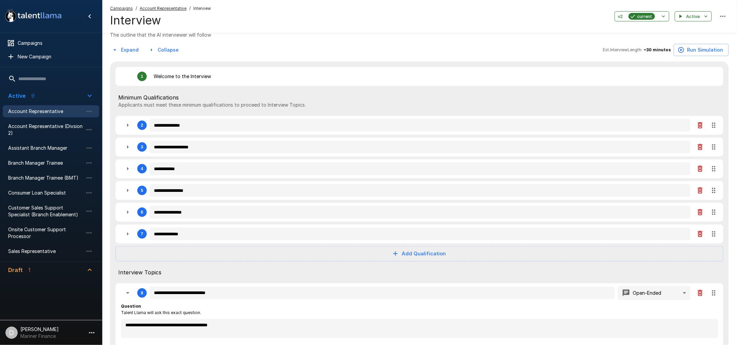
scroll to position [0, 0]
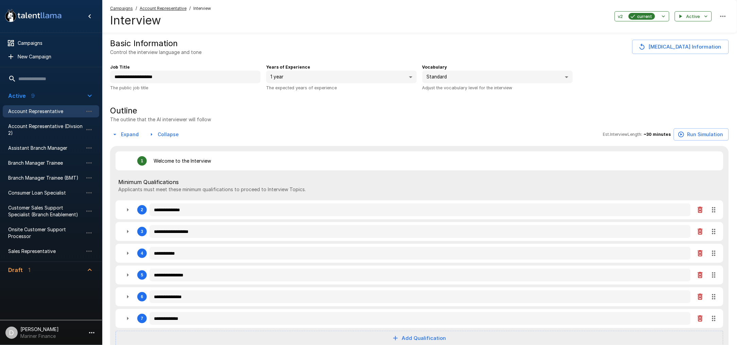
click at [390, 44] on div "Basic Information Control the interview language and tone [MEDICAL_DATA] Inform…" at bounding box center [419, 47] width 619 height 18
click at [42, 109] on span "Account Representative" at bounding box center [45, 111] width 75 height 7
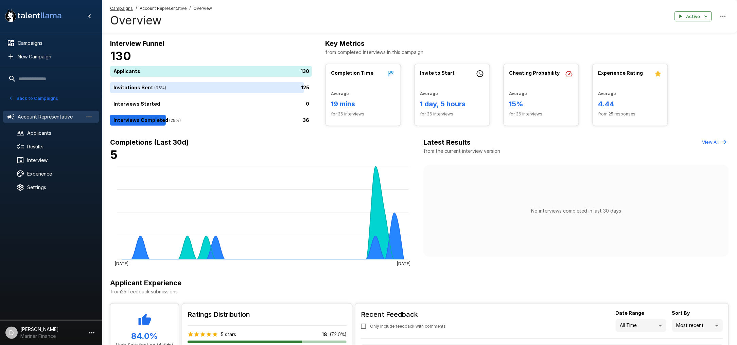
click at [26, 92] on div "Back to Campaigns" at bounding box center [51, 97] width 102 height 18
click at [38, 94] on button "Back to Campaigns" at bounding box center [33, 98] width 53 height 11
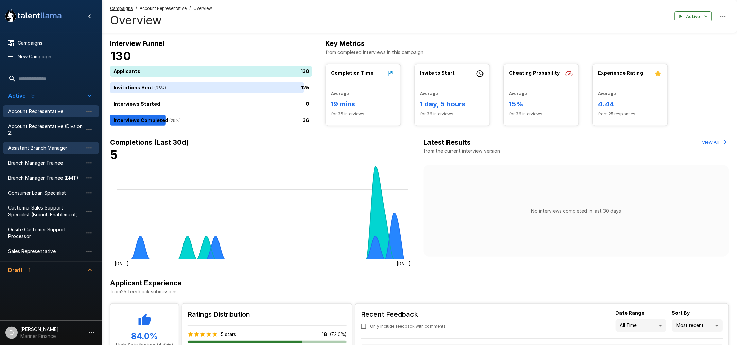
click at [36, 149] on span "Assistant Branch Manager" at bounding box center [45, 148] width 75 height 7
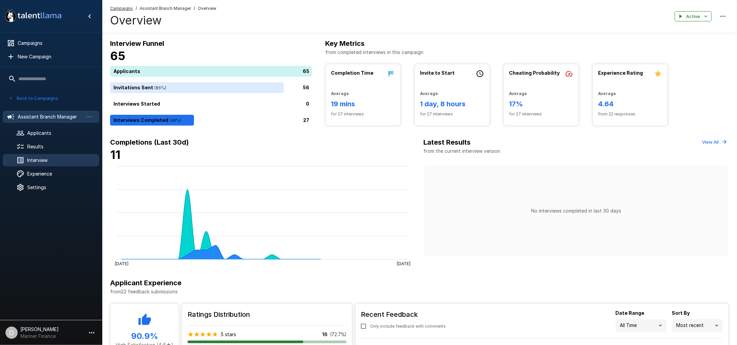
click at [39, 159] on span "Interview" at bounding box center [60, 160] width 67 height 7
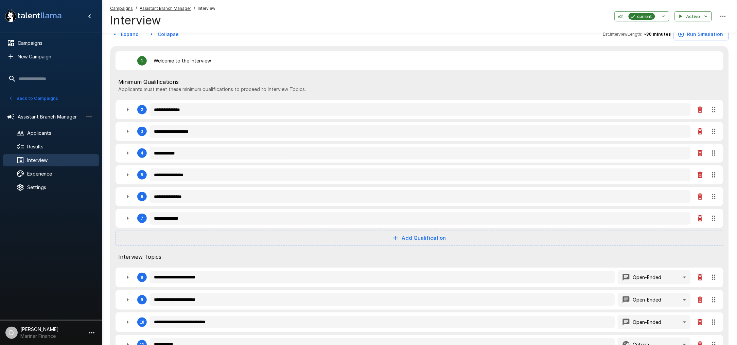
scroll to position [136, 0]
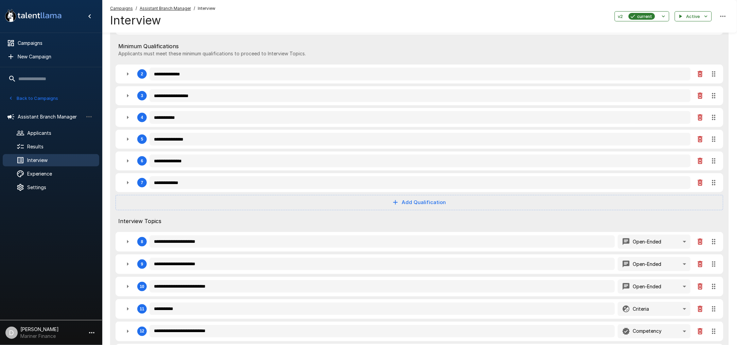
click at [126, 183] on icon "button" at bounding box center [128, 183] width 8 height 8
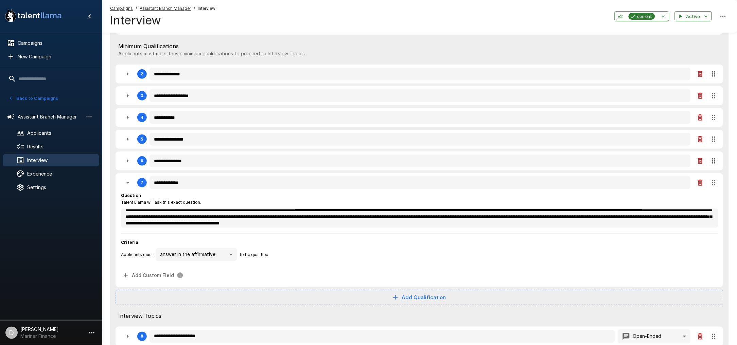
scroll to position [6, 0]
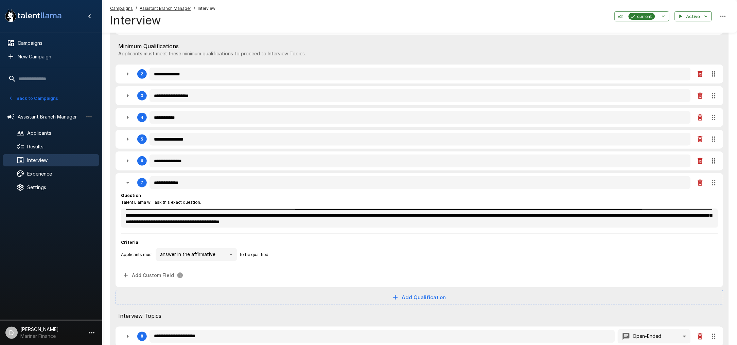
click at [29, 99] on button "Back to Campaigns" at bounding box center [33, 98] width 53 height 11
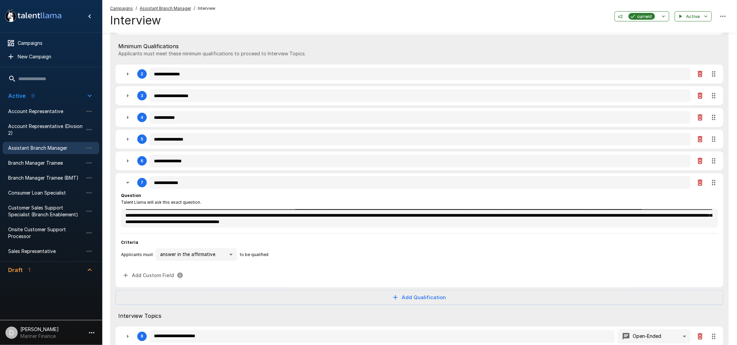
click at [280, 24] on div "Campaigns / Assistant Branch Manager / Interview Interview v2 current Active" at bounding box center [419, 16] width 635 height 33
